Goal: Task Accomplishment & Management: Use online tool/utility

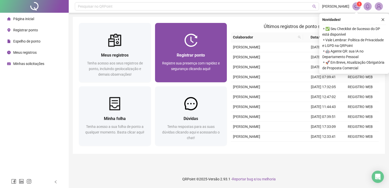
click at [178, 69] on span "Registre sua presença com rapidez e segurança clicando aqui!" at bounding box center [191, 66] width 58 height 10
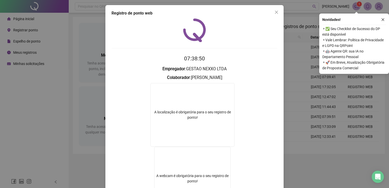
drag, startPoint x: 278, startPoint y: 11, endPoint x: 272, endPoint y: 18, distance: 8.0
click at [278, 11] on span "Close" at bounding box center [276, 12] width 8 height 4
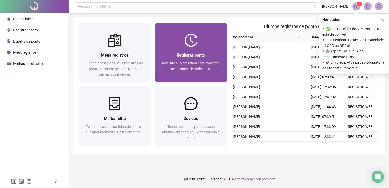
click at [207, 58] on div "Registrar ponto" at bounding box center [191, 55] width 60 height 6
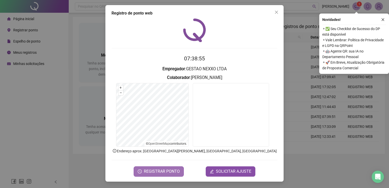
click at [162, 174] on span "REGISTRAR PONTO" at bounding box center [162, 171] width 36 height 6
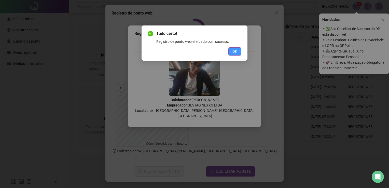
click at [236, 52] on span "OK" at bounding box center [235, 52] width 5 height 6
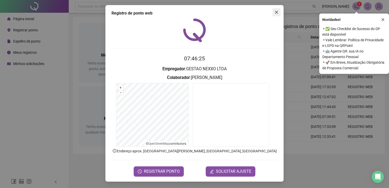
click at [276, 11] on icon "close" at bounding box center [277, 12] width 4 height 4
